Goal: Task Accomplishment & Management: Use online tool/utility

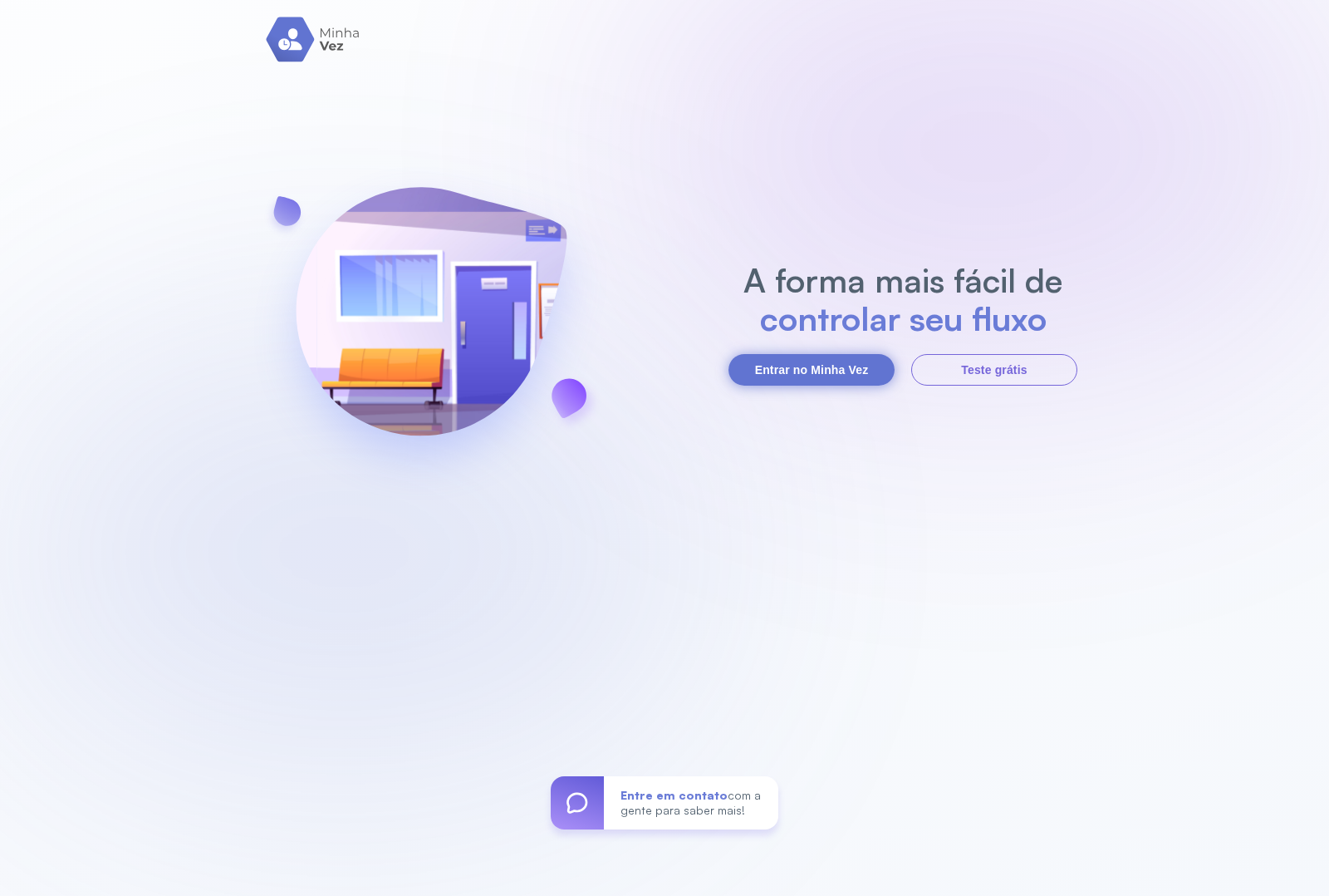
click at [797, 375] on button "Entrar no Minha Vez" at bounding box center [811, 369] width 166 height 31
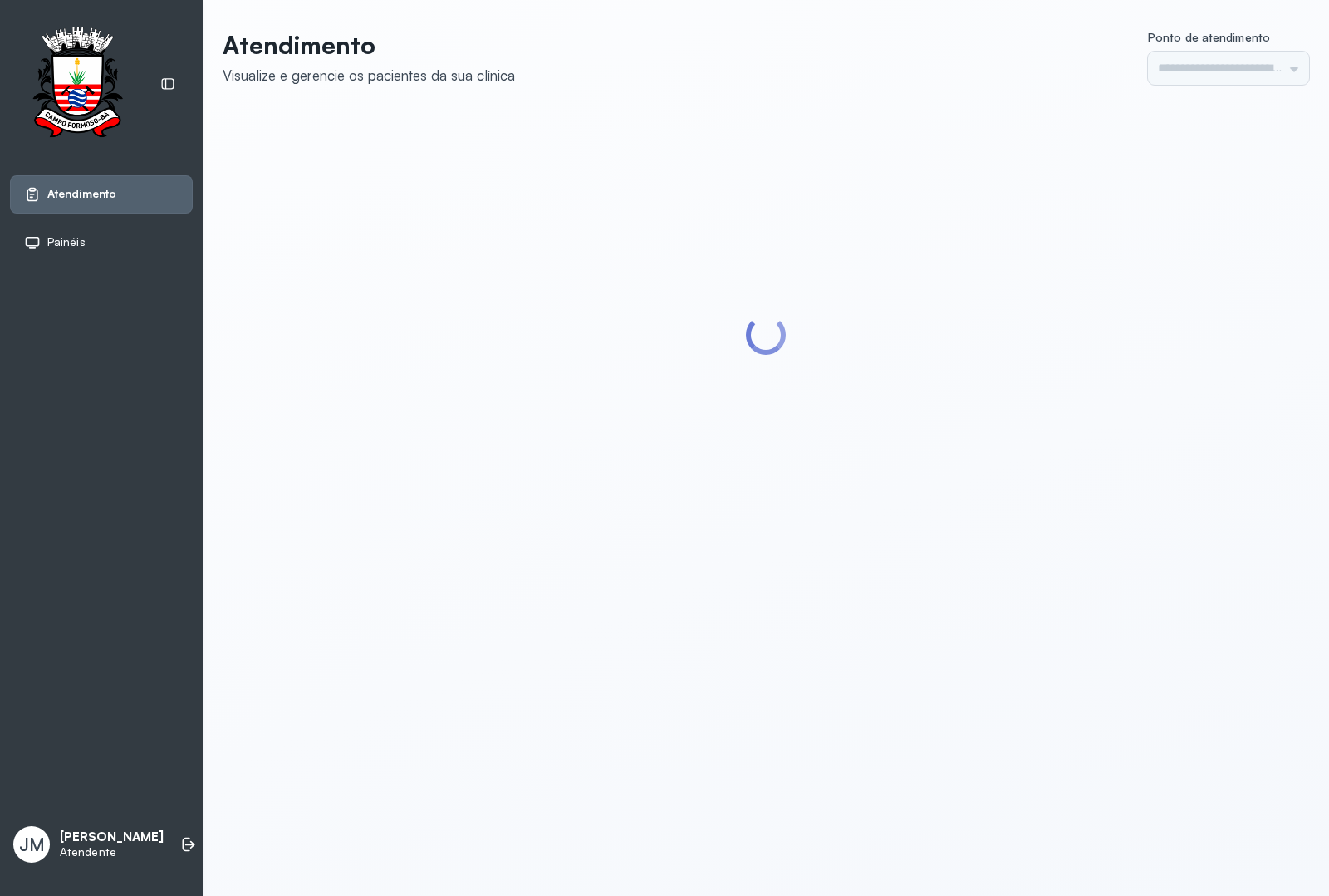
type input "*********"
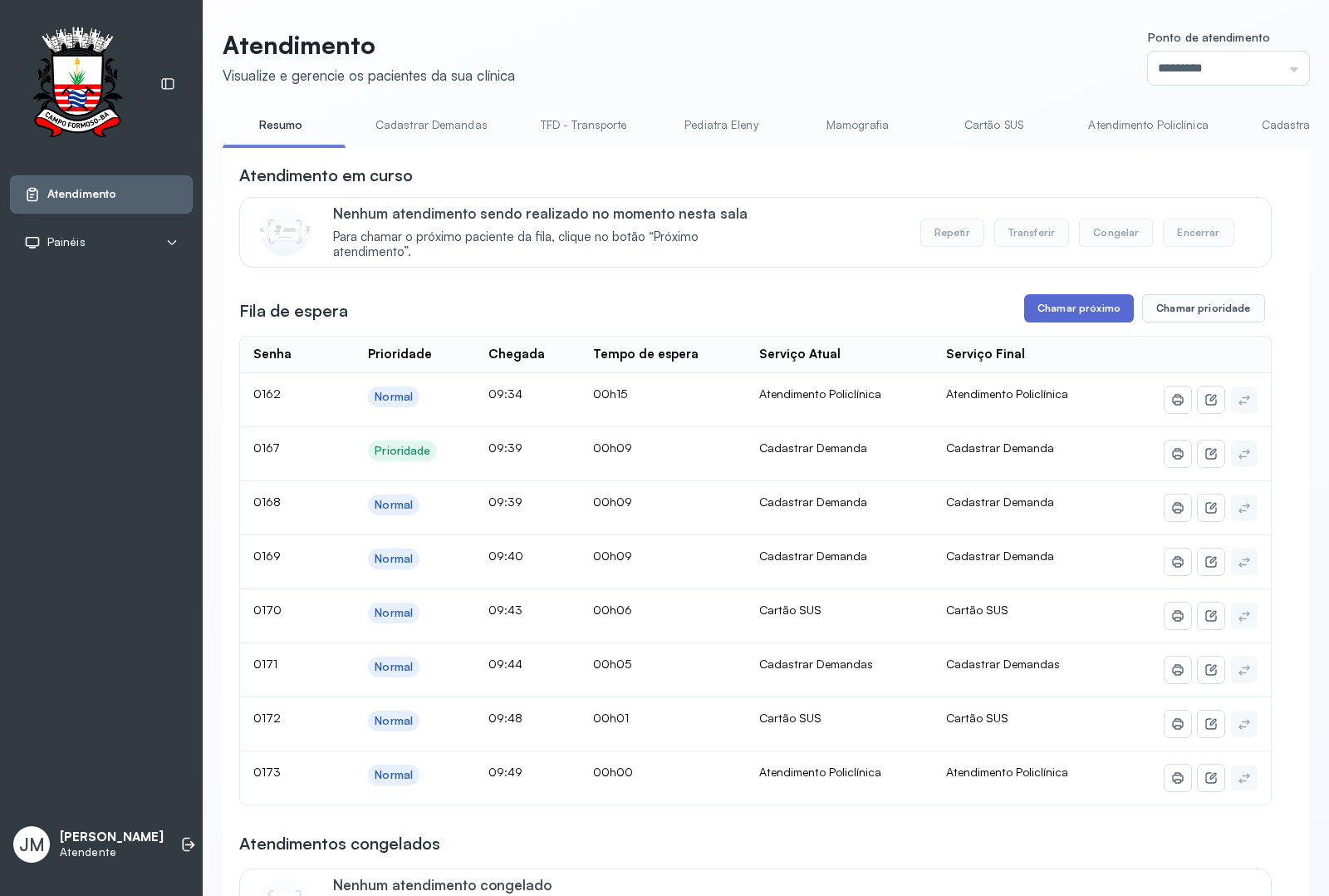
click at [1071, 312] on button "Chamar próximo" at bounding box center [1079, 309] width 110 height 29
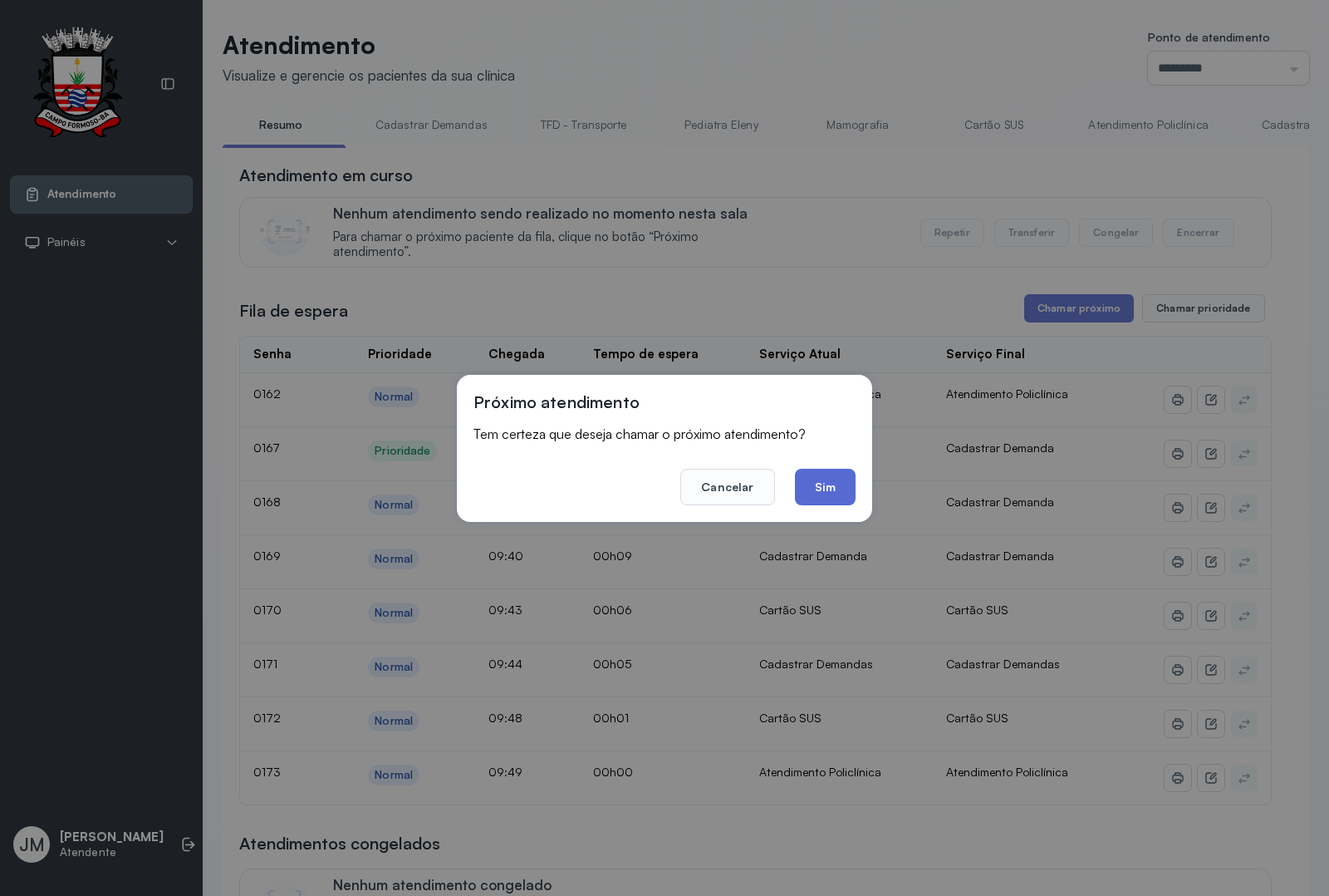
click at [823, 489] on button "Sim" at bounding box center [825, 486] width 61 height 36
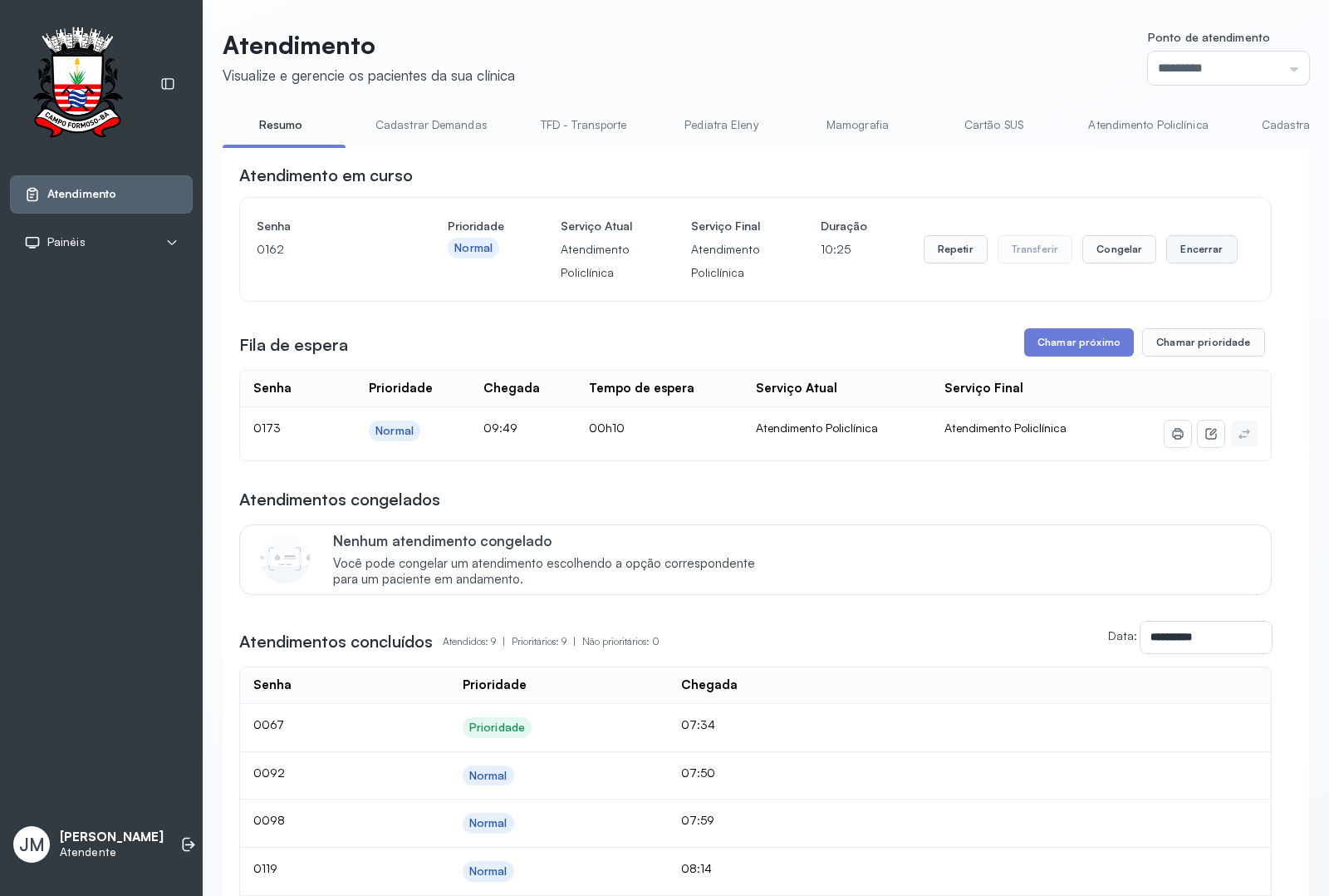
click at [1190, 260] on button "Encerrar" at bounding box center [1202, 249] width 71 height 29
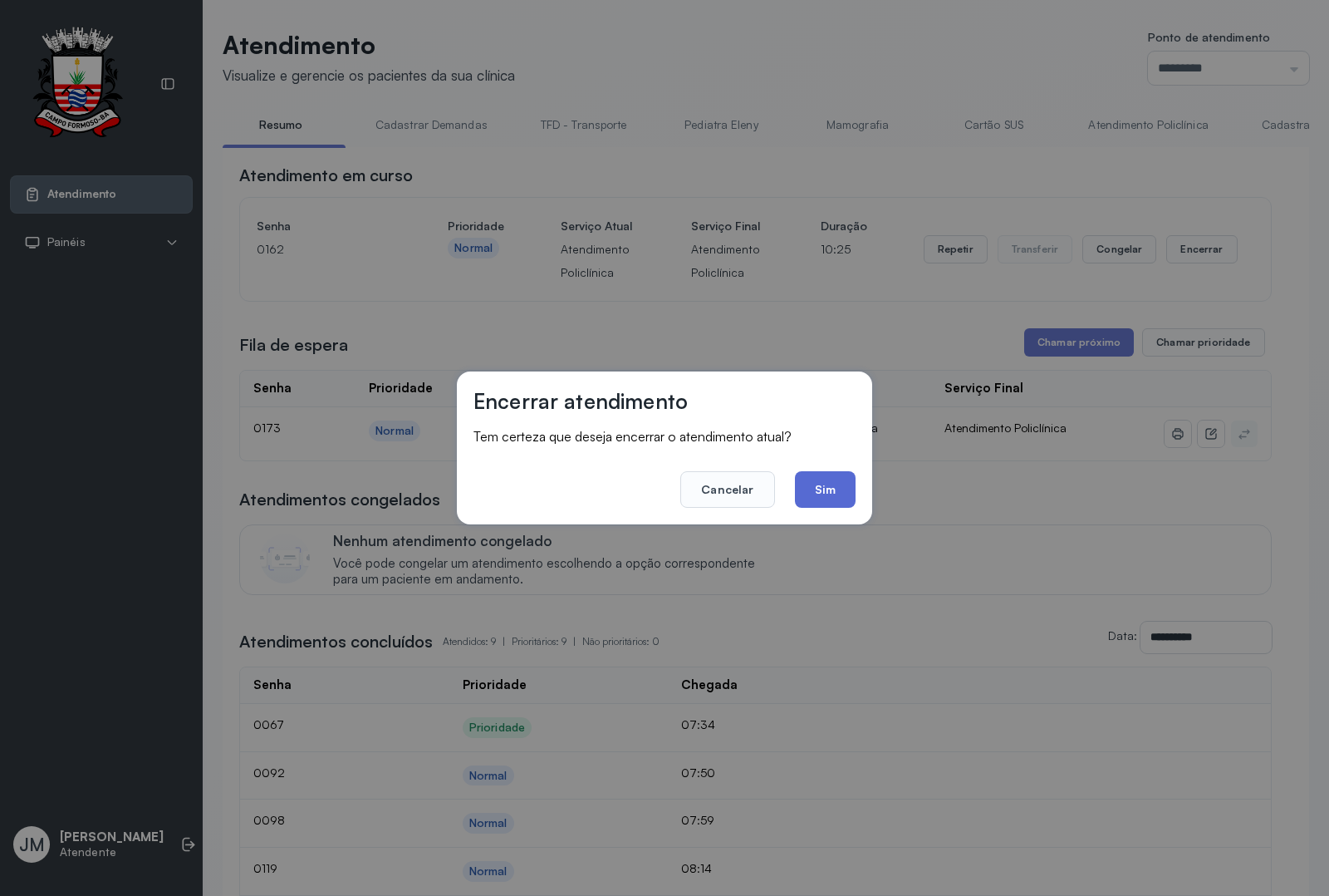
click at [815, 488] on button "Sim" at bounding box center [825, 489] width 61 height 36
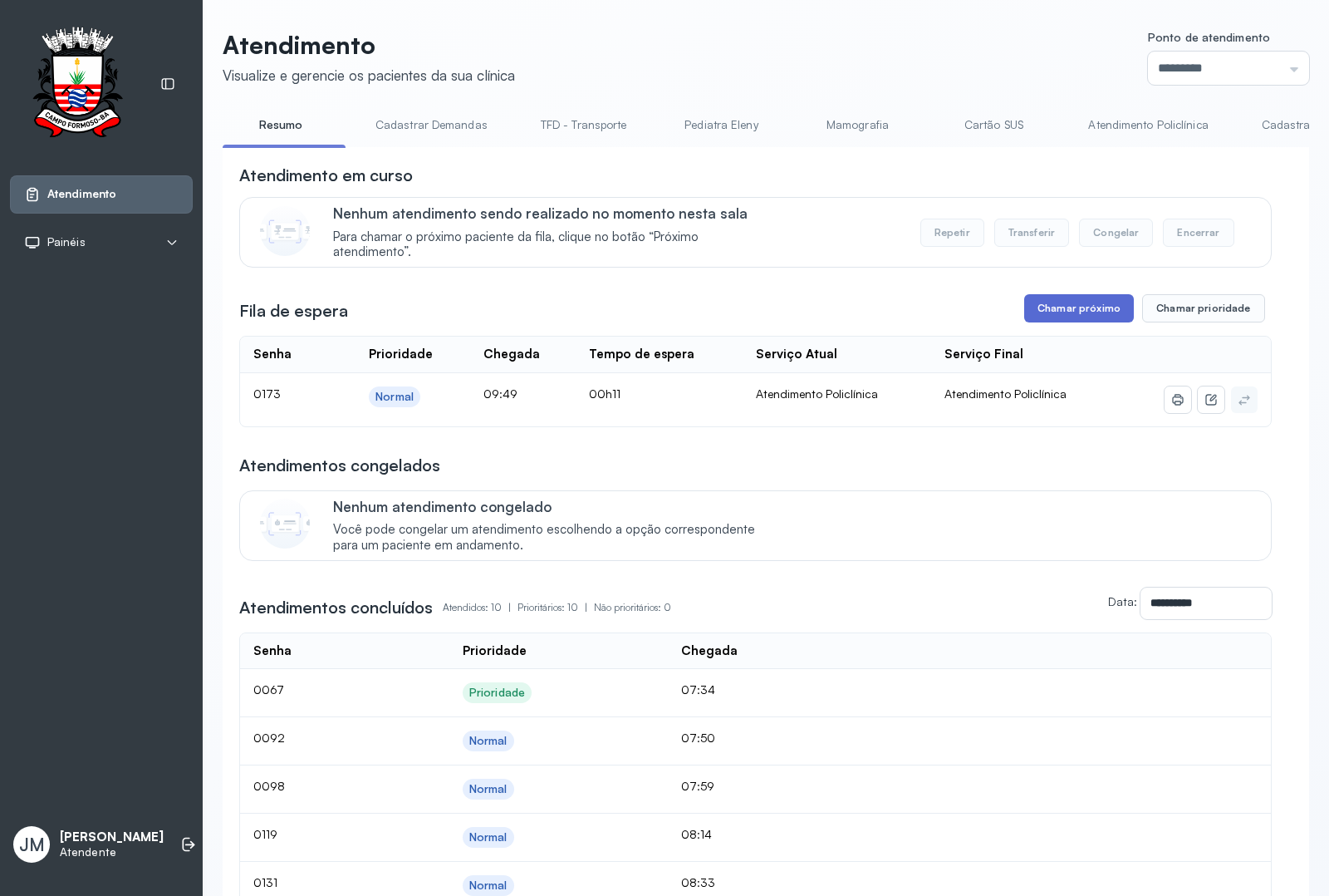
click at [1084, 309] on button "Chamar próximo" at bounding box center [1079, 309] width 110 height 29
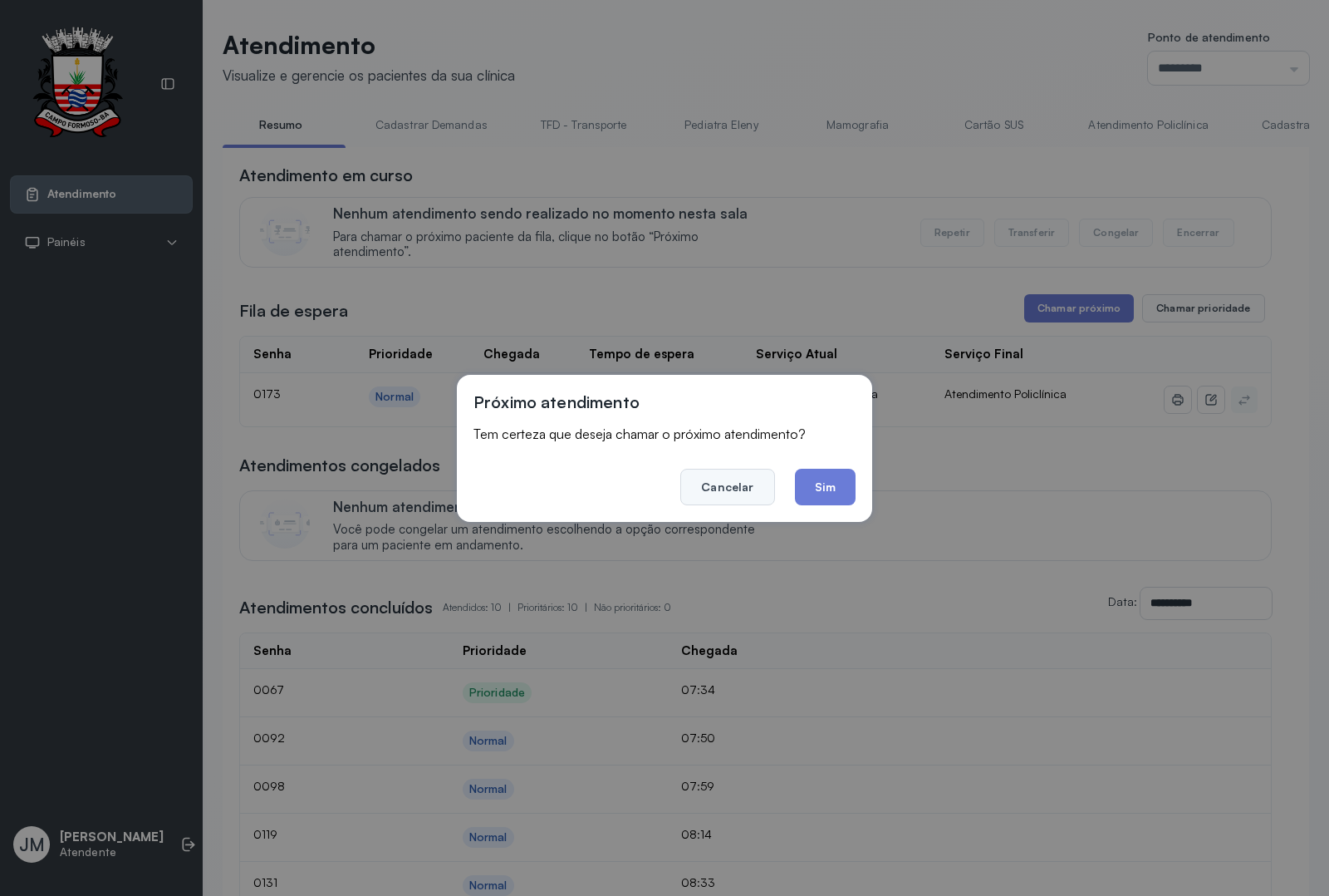
click at [724, 489] on button "Cancelar" at bounding box center [726, 486] width 94 height 36
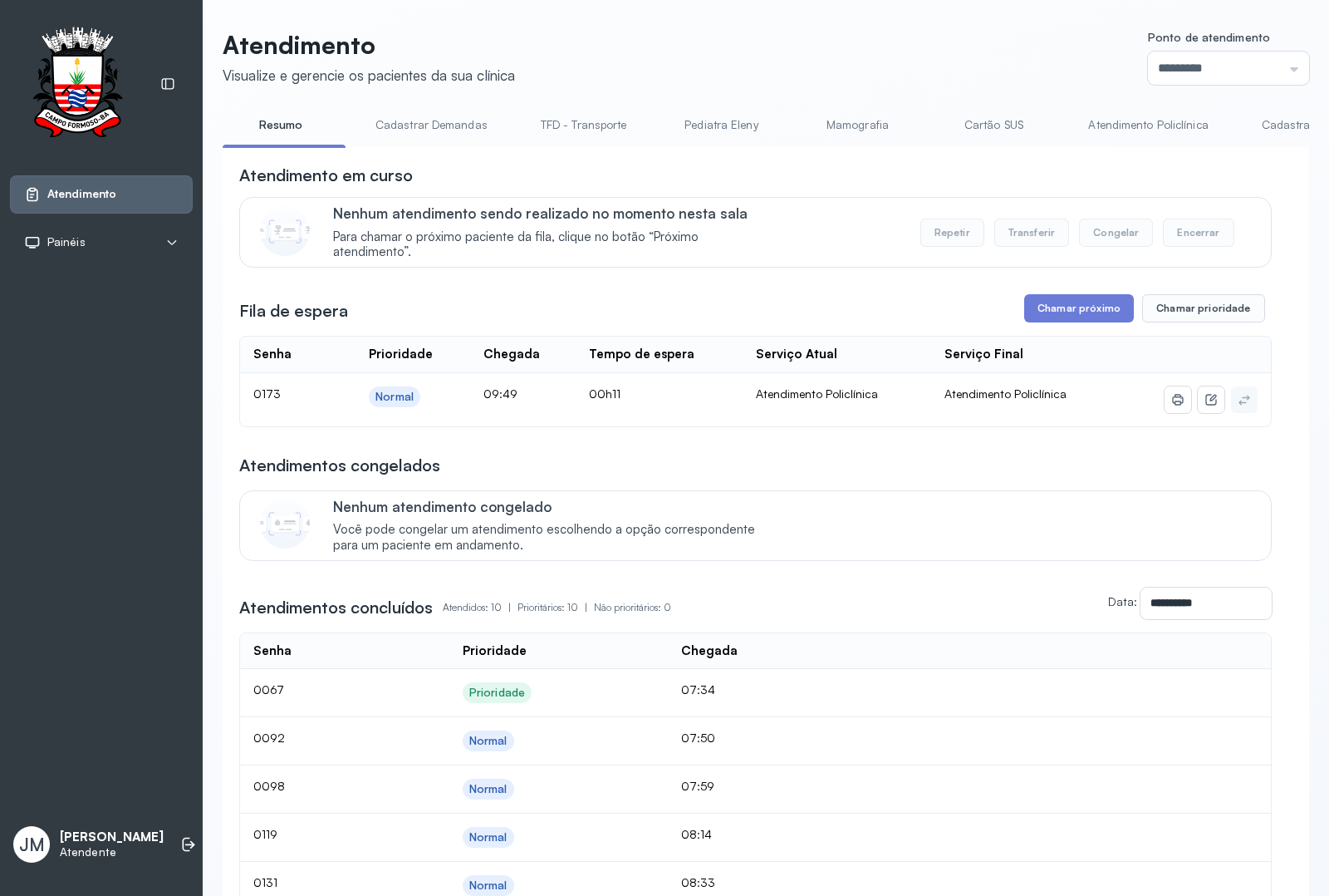
click at [271, 123] on link "Resumo" at bounding box center [281, 125] width 116 height 28
click at [276, 121] on link "Resumo" at bounding box center [281, 125] width 116 height 28
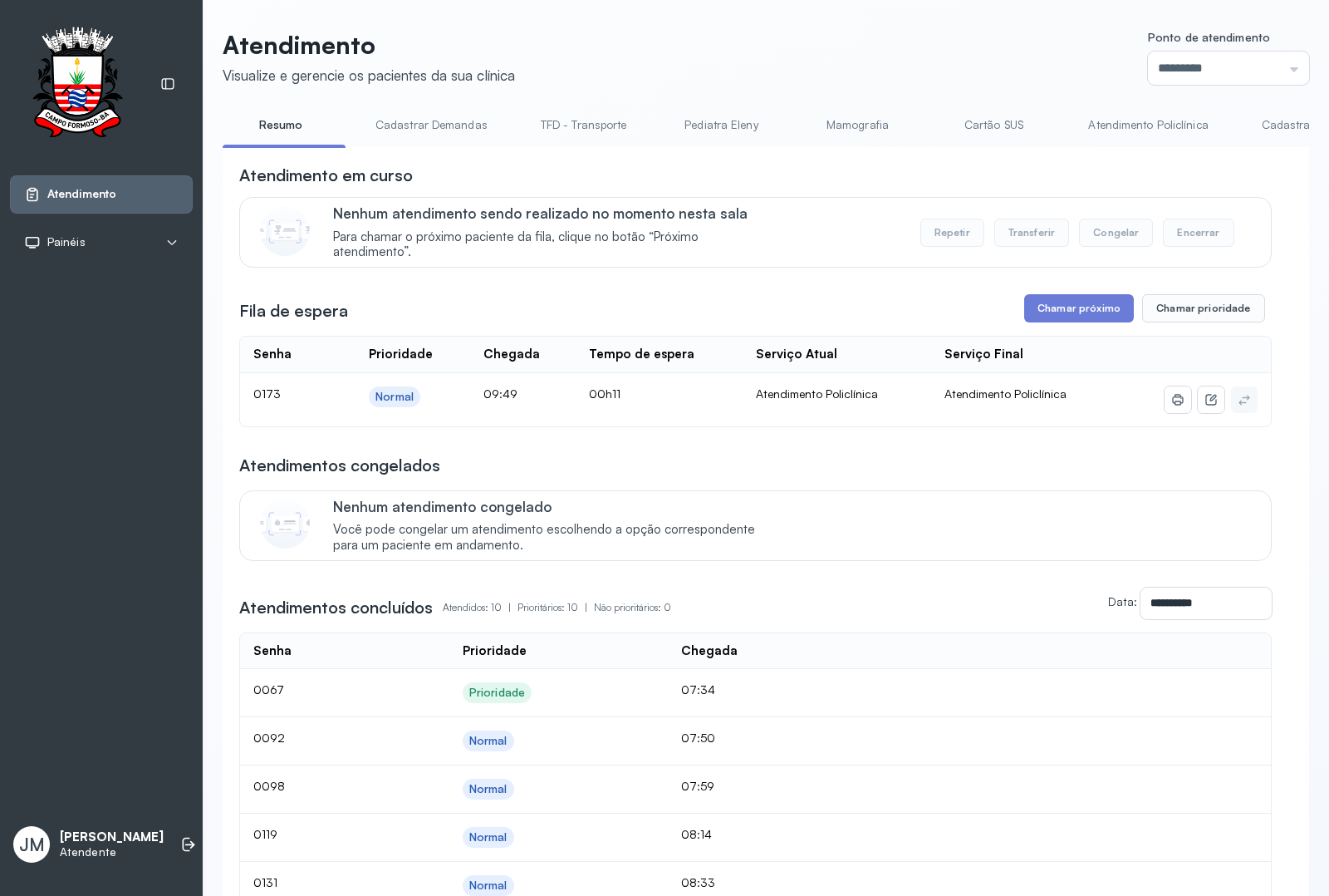
click at [276, 121] on link "Resumo" at bounding box center [281, 125] width 116 height 28
click at [798, 56] on header "Atendimento Visualize e gerencie os pacientes da sua clínica Ponto de atendimen…" at bounding box center [765, 56] width 1086 height 55
click at [1060, 316] on button "Chamar próximo" at bounding box center [1079, 309] width 110 height 29
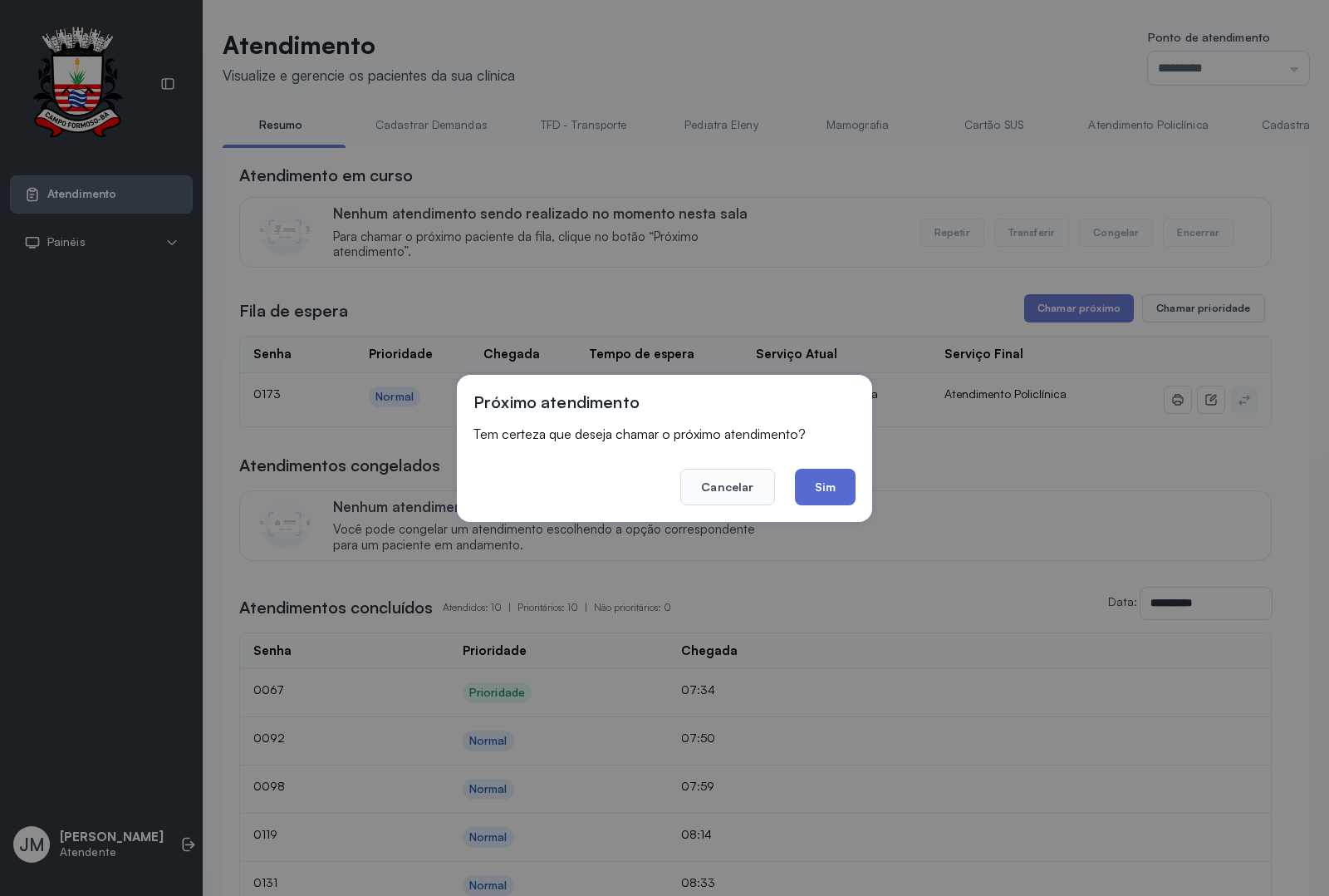
click at [835, 491] on button "Sim" at bounding box center [825, 486] width 61 height 36
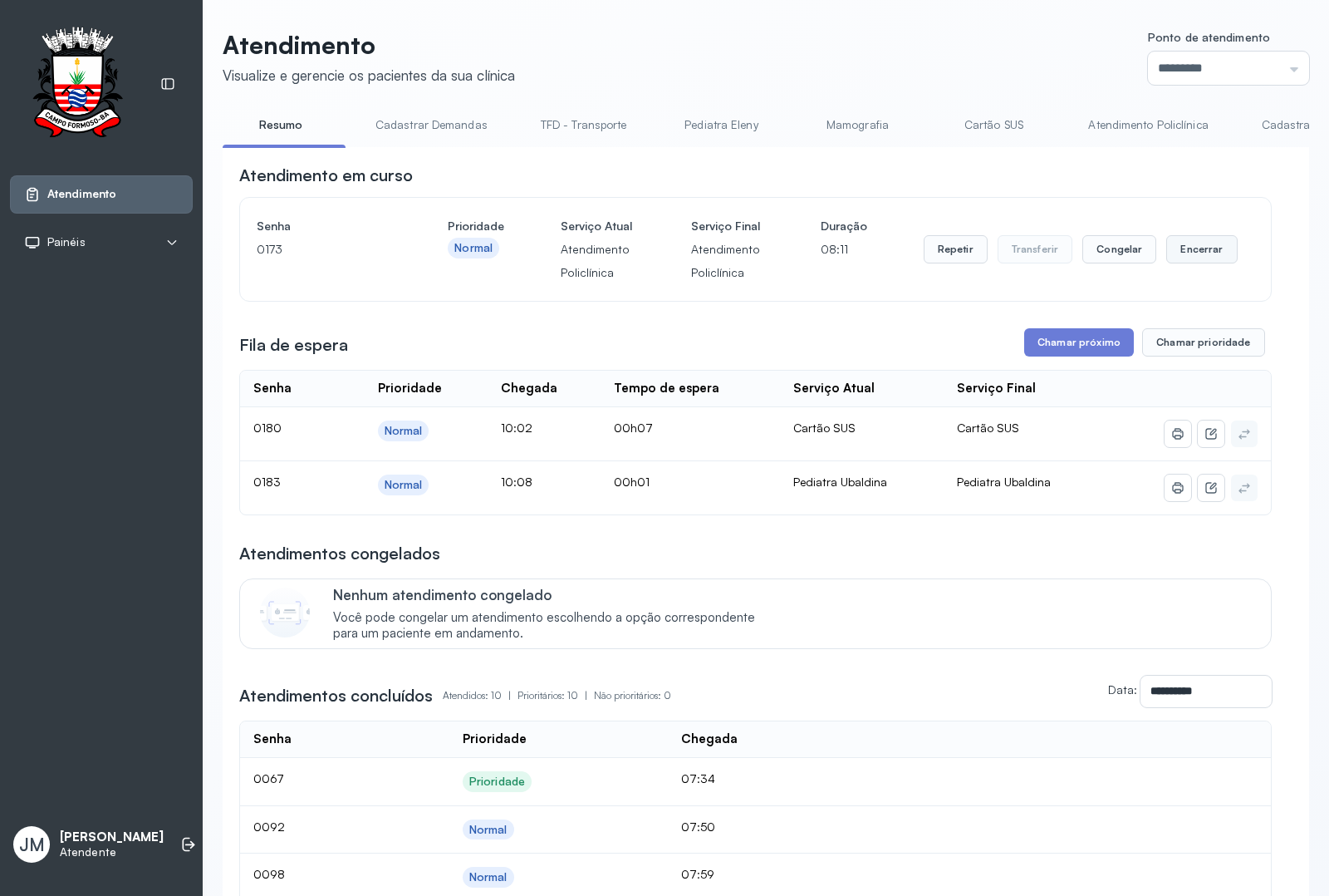
click at [1192, 263] on button "Encerrar" at bounding box center [1202, 249] width 71 height 29
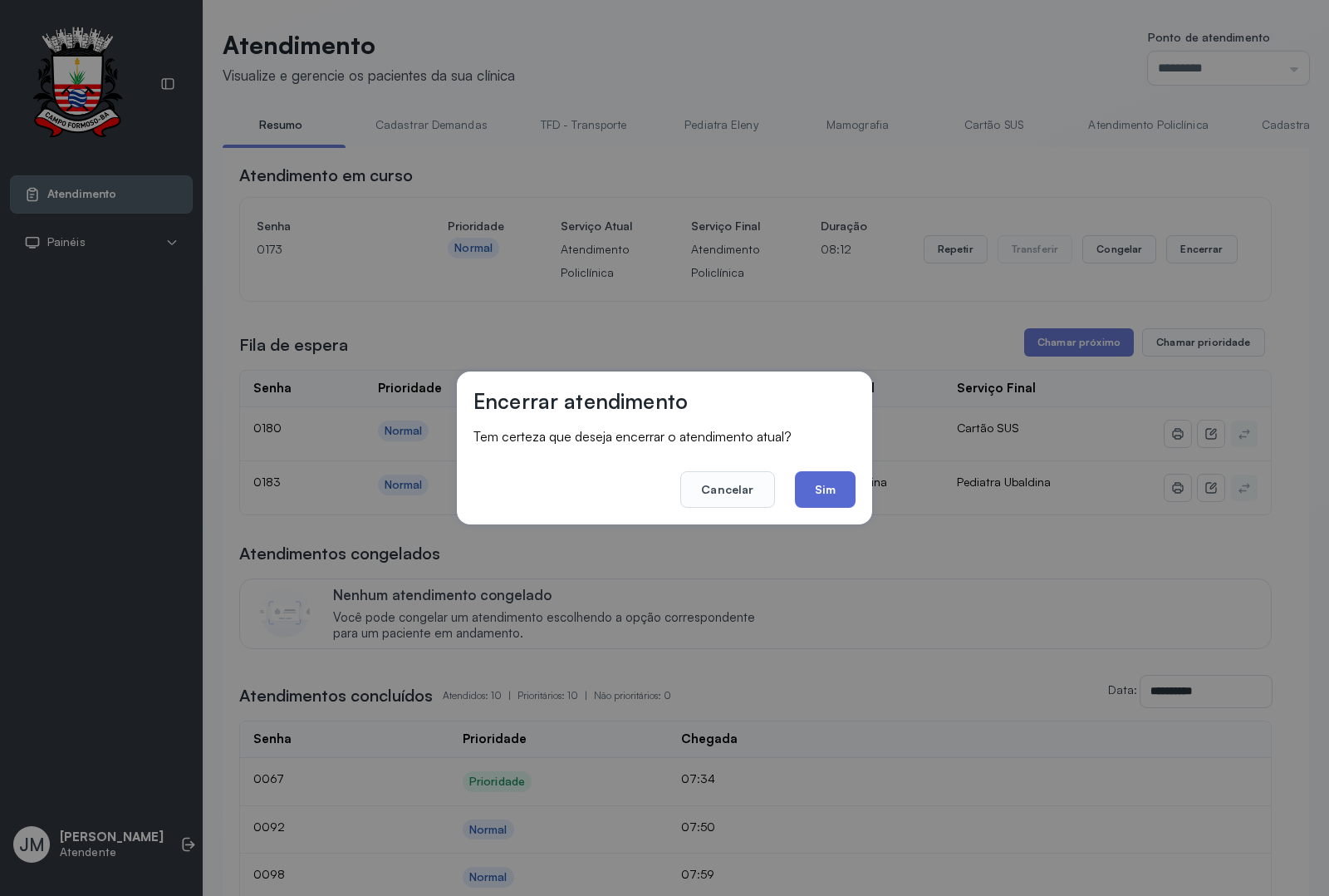
click at [835, 483] on button "Sim" at bounding box center [825, 489] width 61 height 36
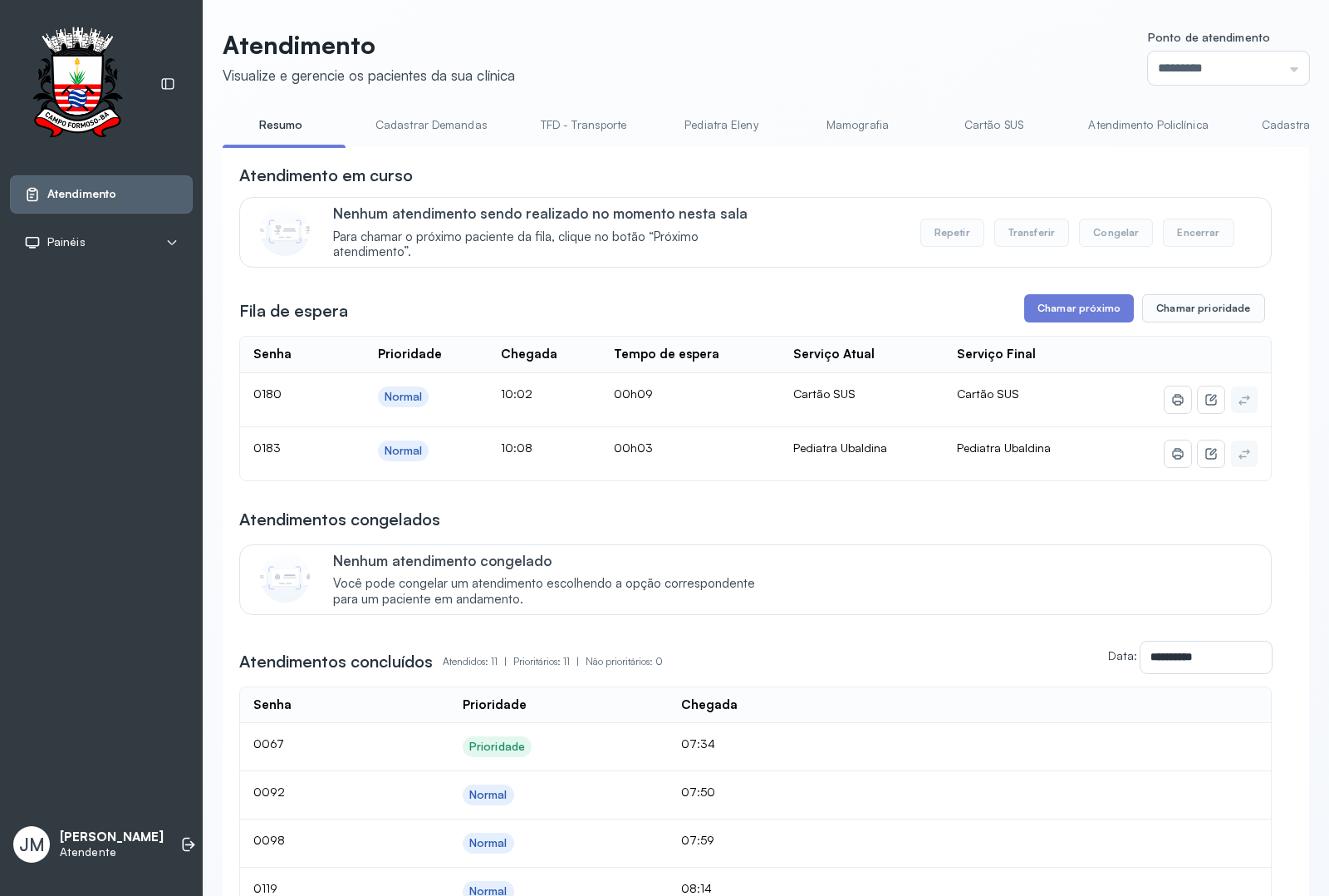
click at [1131, 119] on link "Atendimento Policlínica" at bounding box center [1147, 125] width 153 height 28
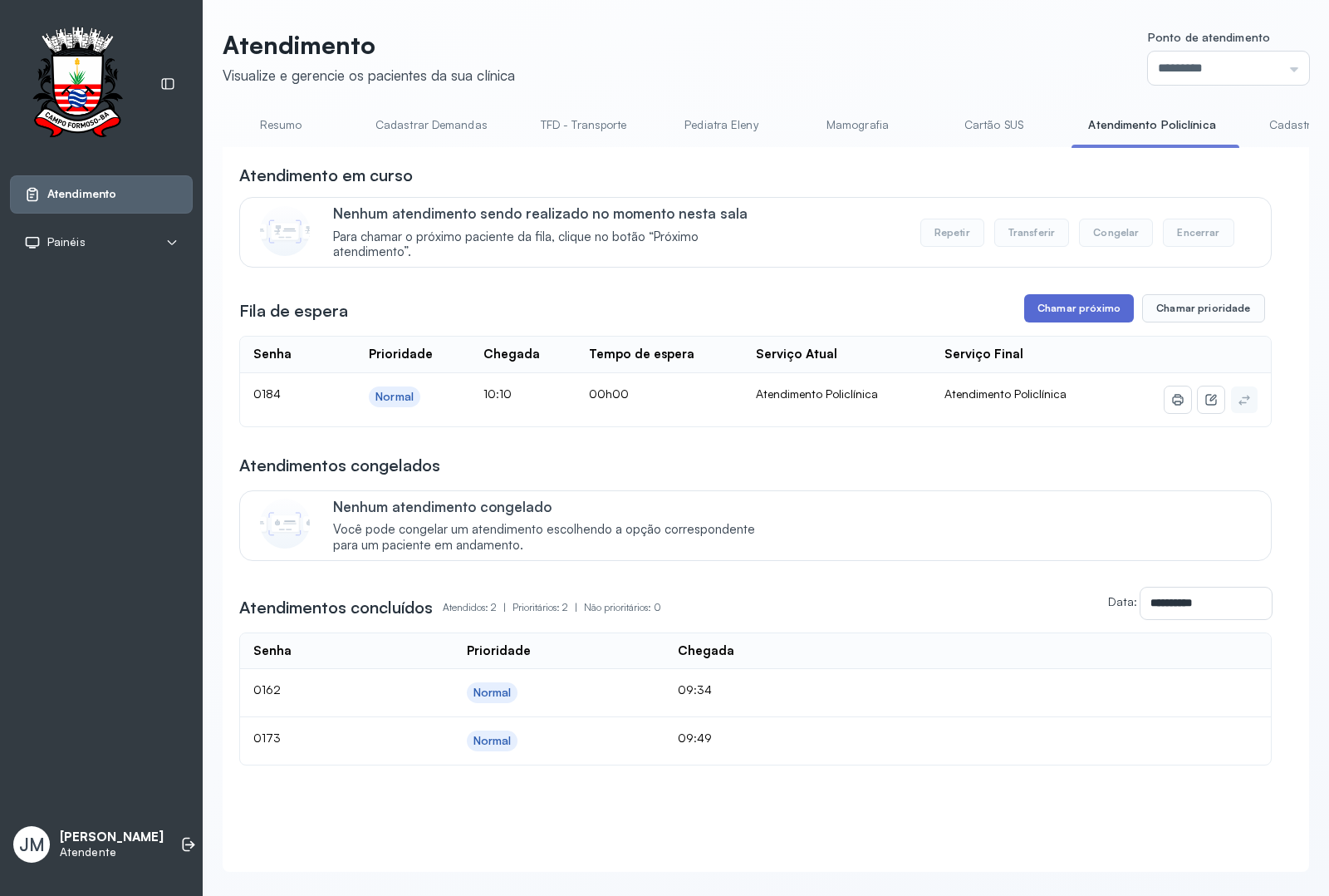
click at [1084, 312] on button "Chamar próximo" at bounding box center [1079, 309] width 110 height 29
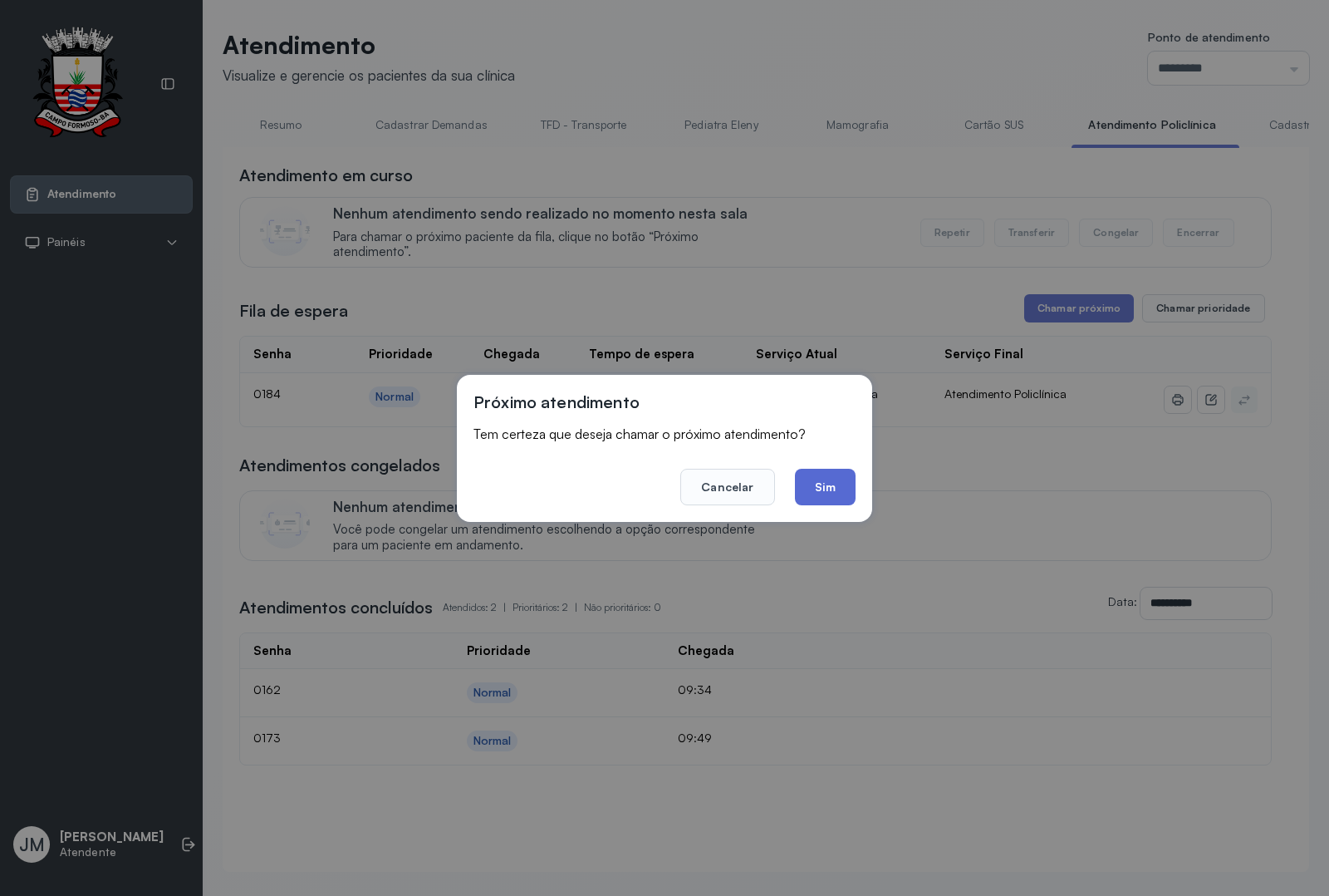
click at [815, 491] on button "Sim" at bounding box center [825, 486] width 61 height 36
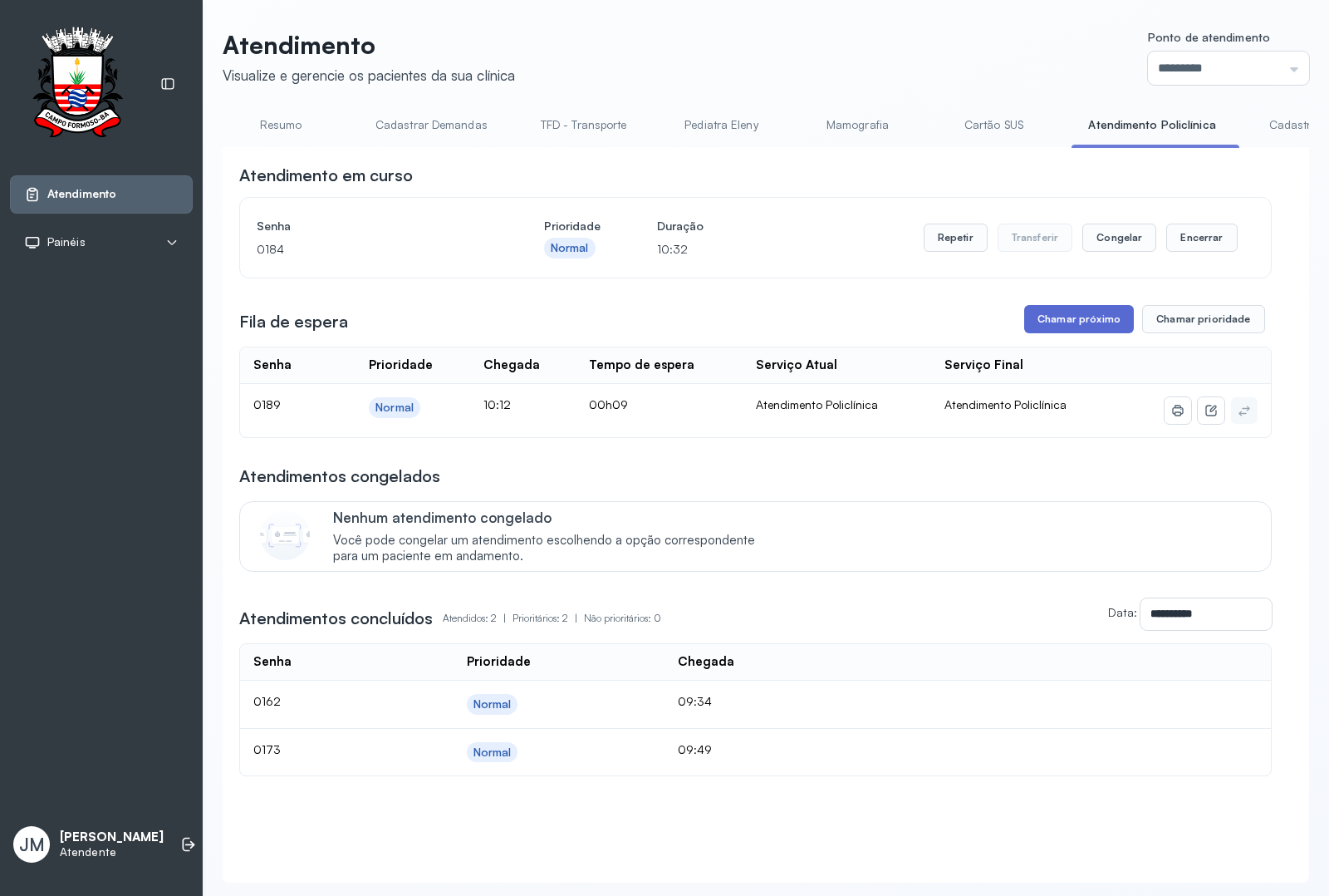
click at [1089, 328] on button "Chamar próximo" at bounding box center [1079, 319] width 110 height 29
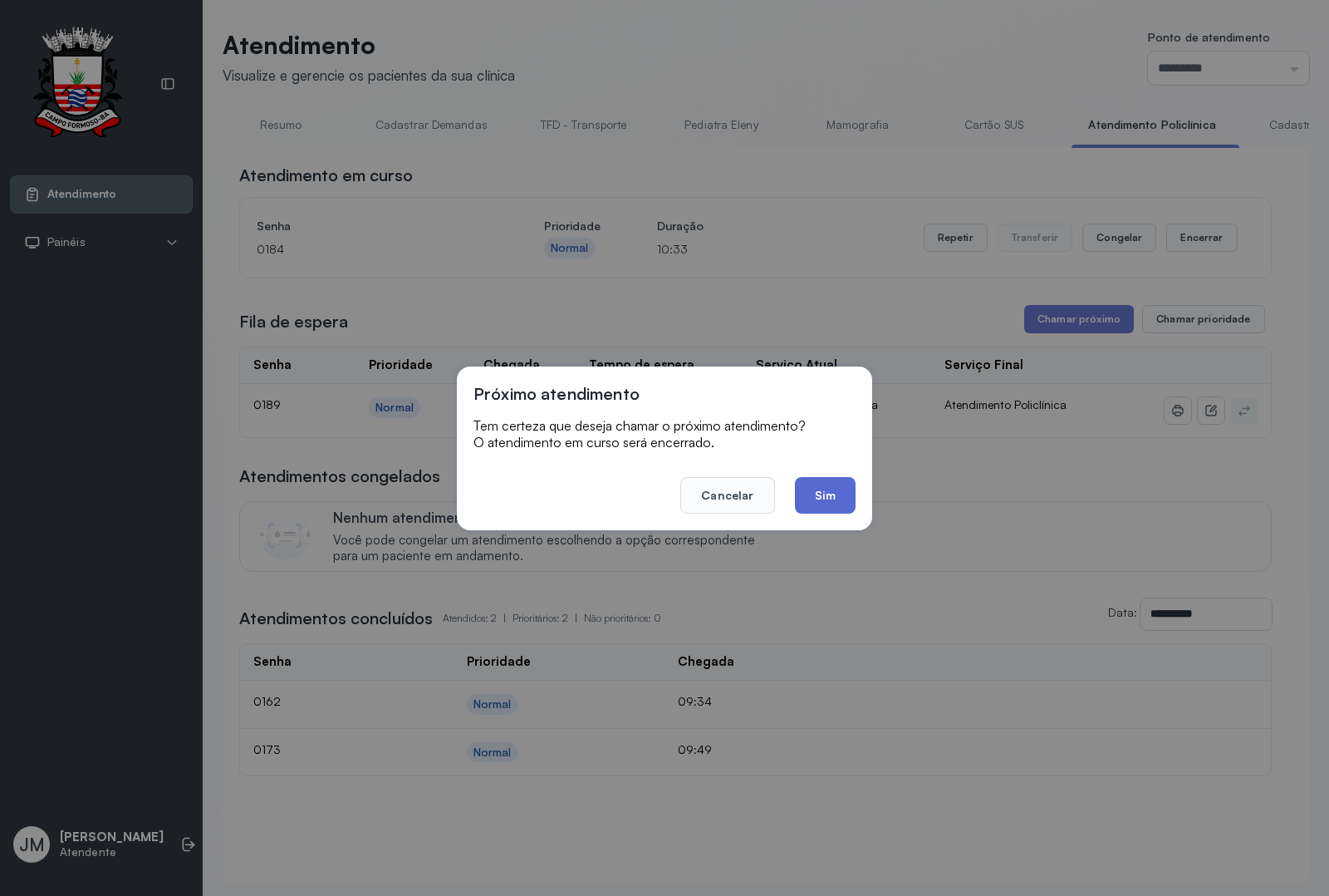
click at [833, 484] on button "Sim" at bounding box center [825, 495] width 61 height 36
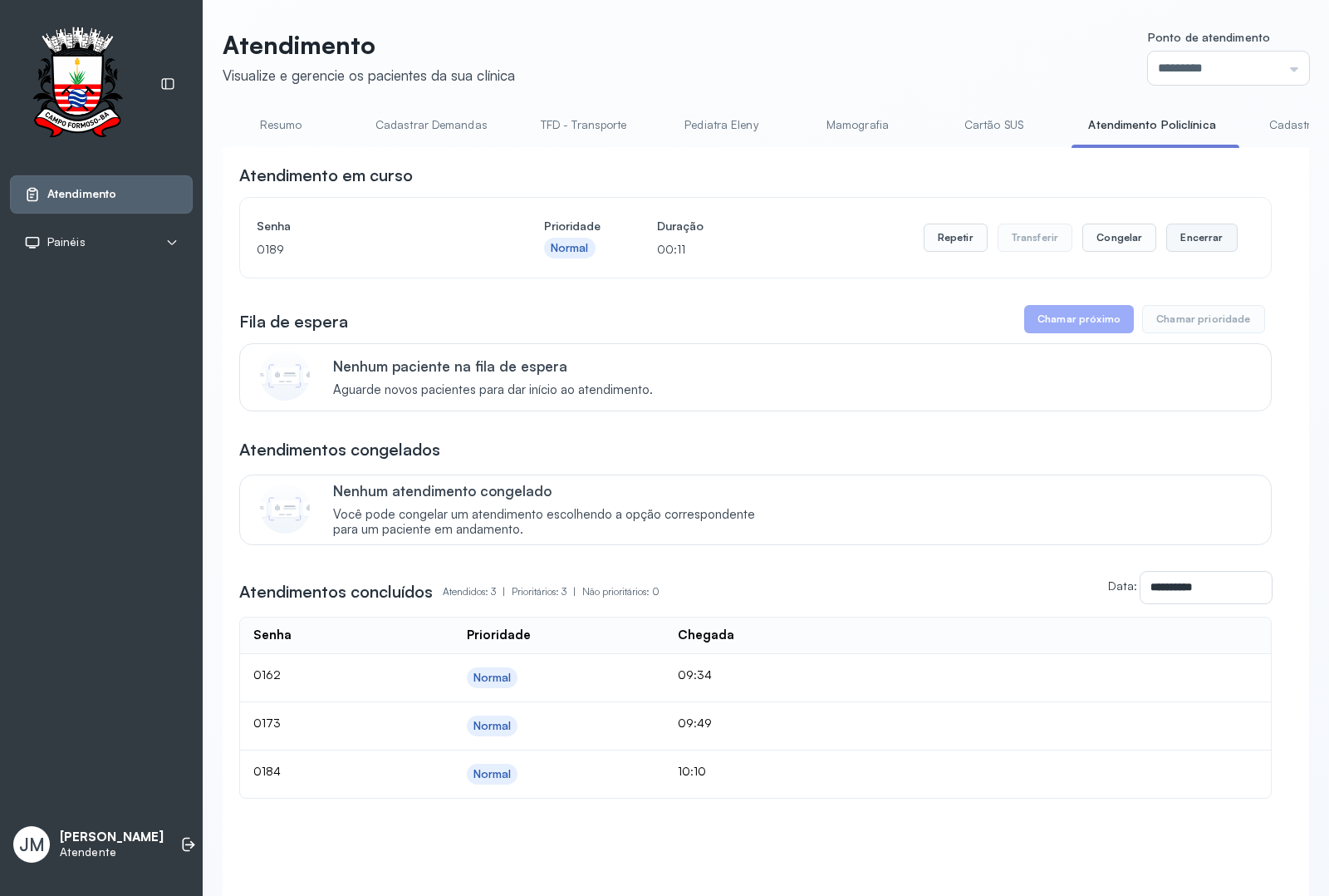
click at [1182, 242] on button "Encerrar" at bounding box center [1202, 238] width 71 height 29
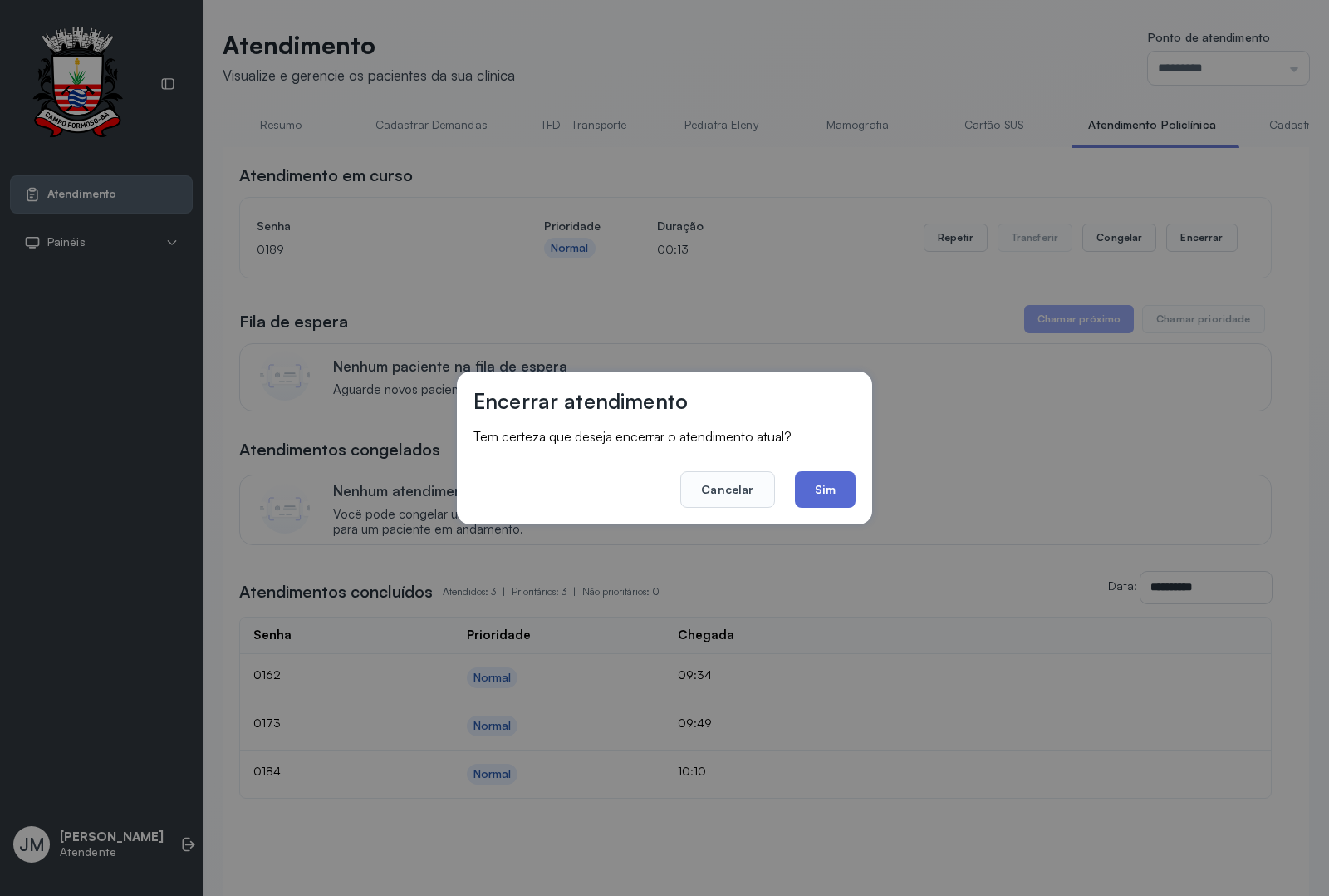
click at [814, 491] on button "Sim" at bounding box center [825, 489] width 61 height 36
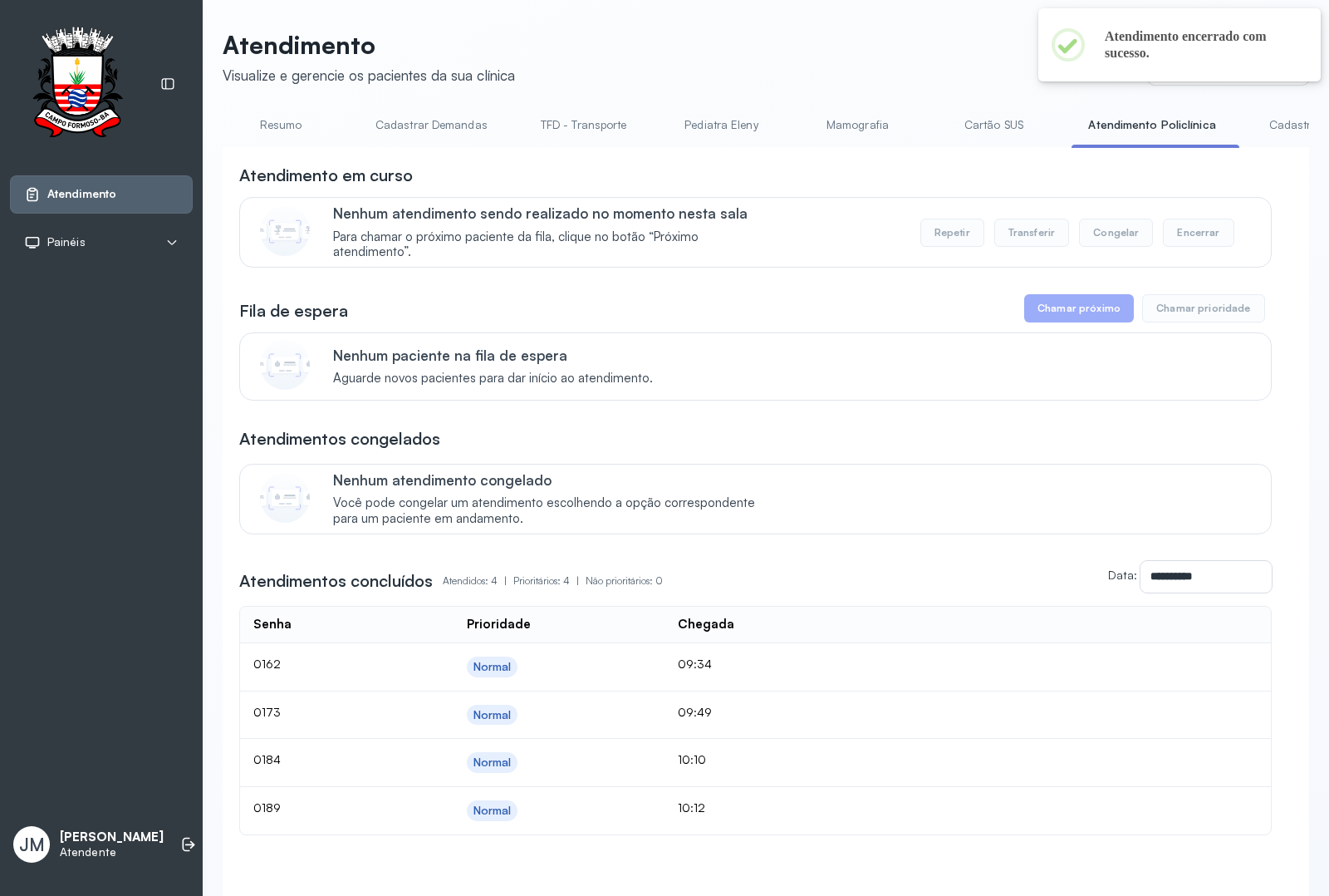
click at [263, 135] on link "Resumo" at bounding box center [281, 125] width 116 height 28
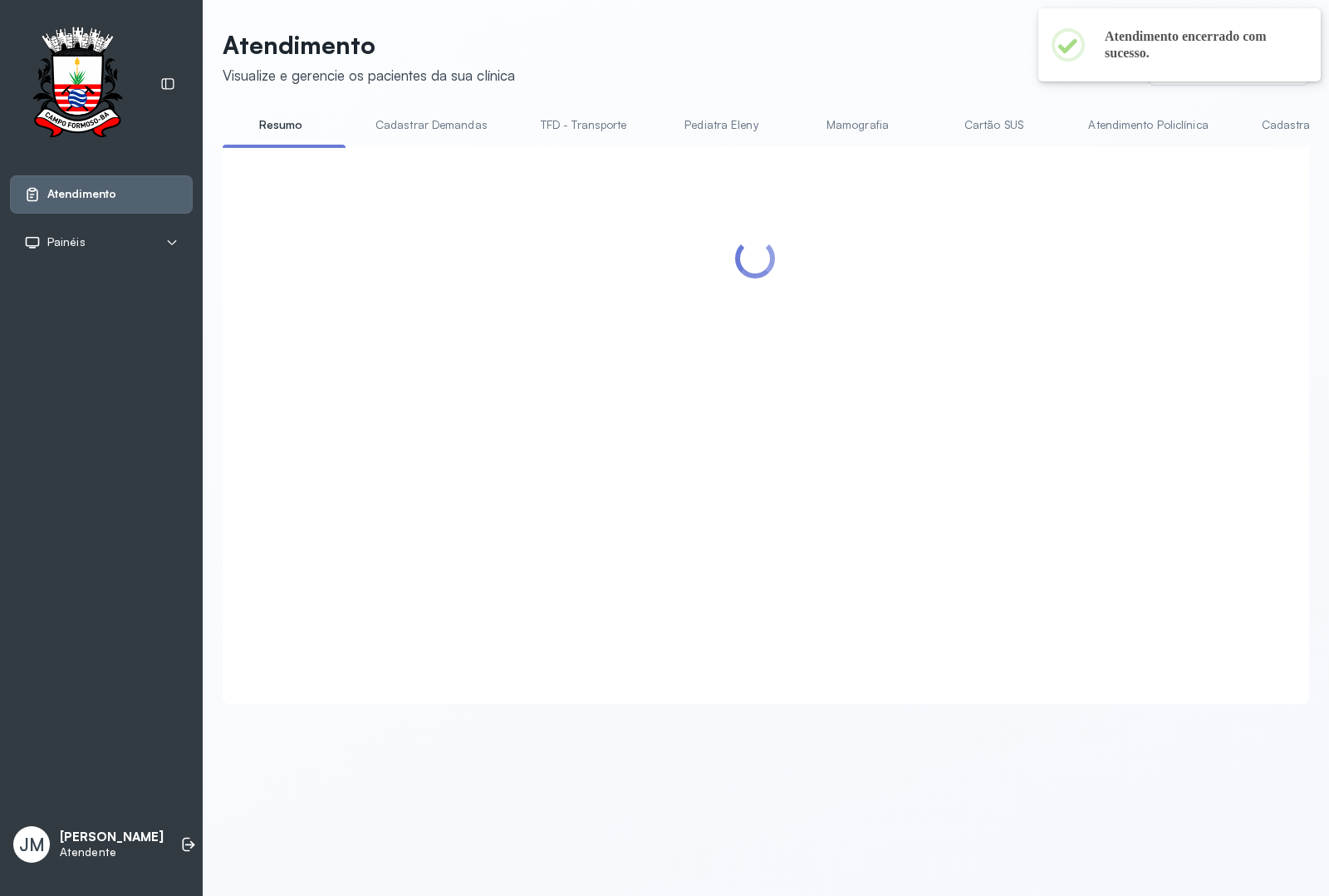
click at [291, 113] on link "Resumo" at bounding box center [281, 125] width 116 height 28
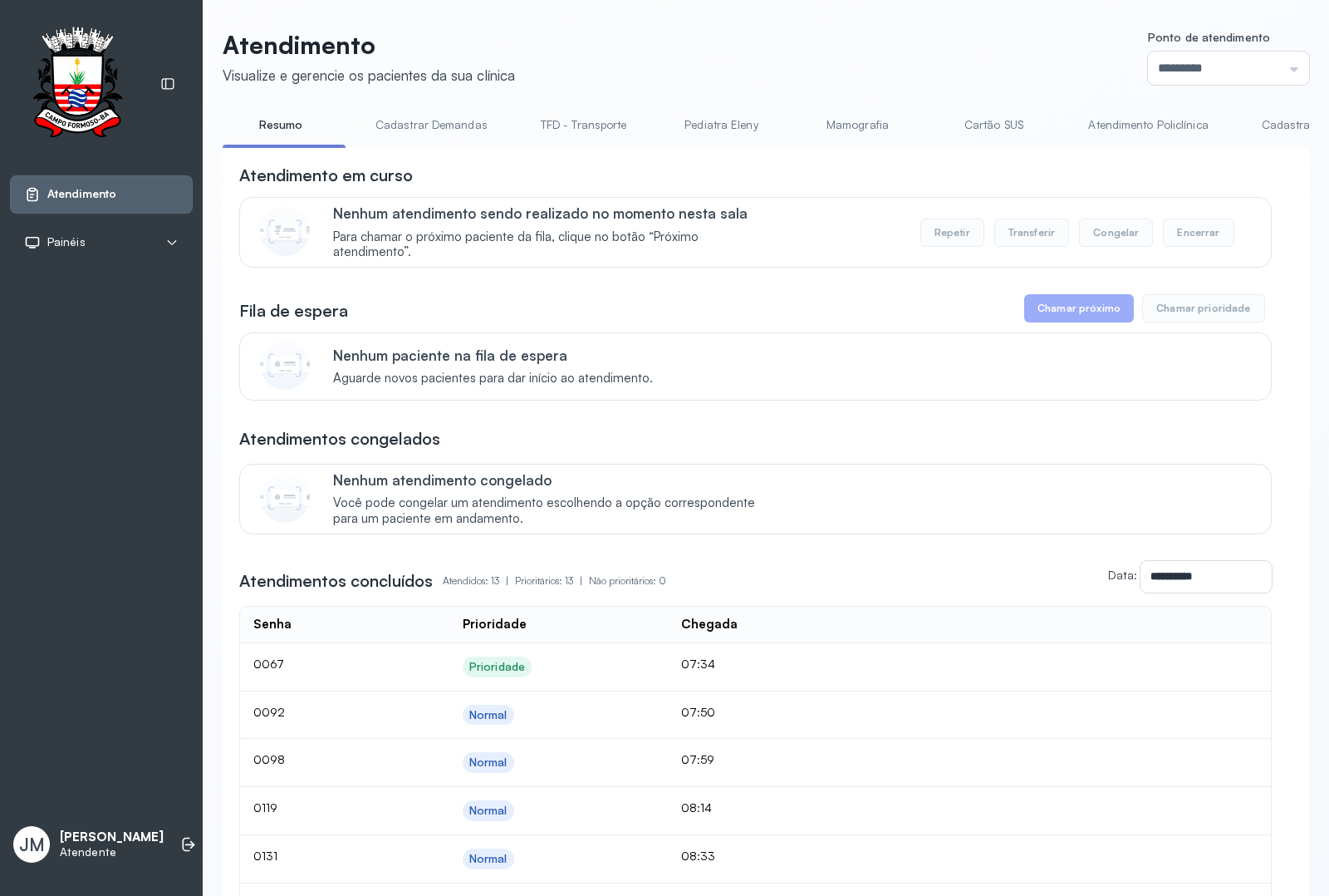
click at [812, 67] on header "Atendimento Visualize e gerencie os pacientes da sua clínica Ponto de atendimen…" at bounding box center [765, 56] width 1086 height 55
